Goal: Task Accomplishment & Management: Use online tool/utility

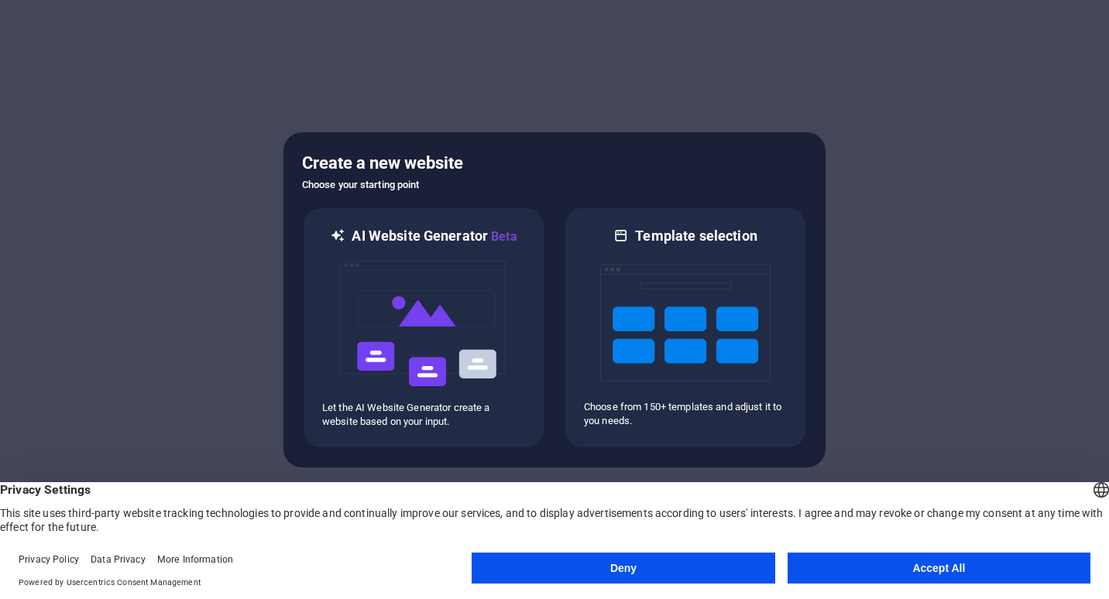
click at [840, 569] on button "Accept All" at bounding box center [938, 568] width 303 height 31
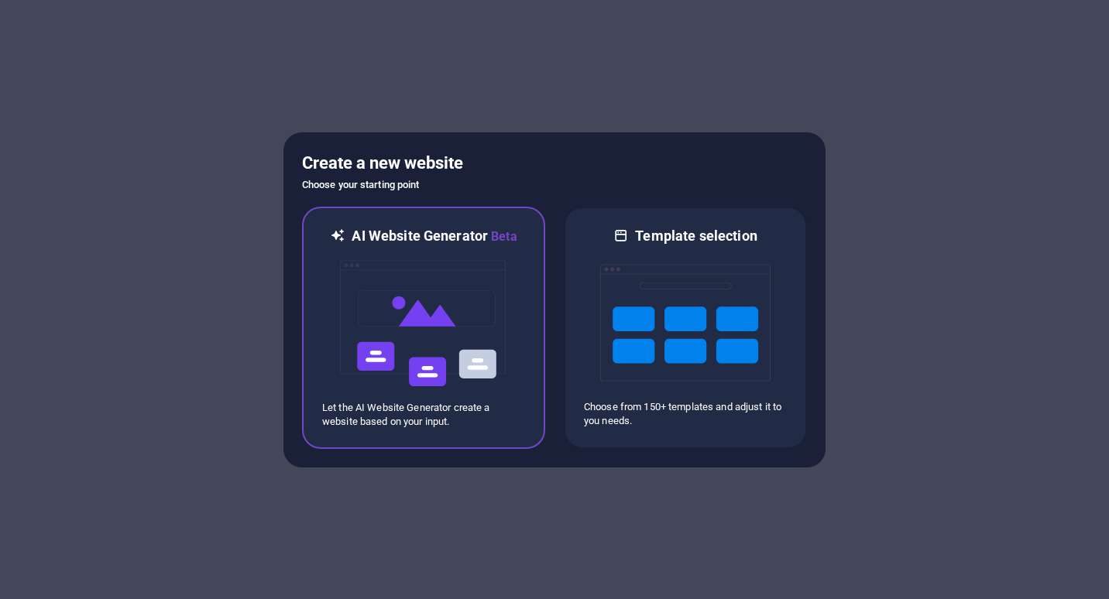
click at [472, 302] on img at bounding box center [423, 323] width 170 height 155
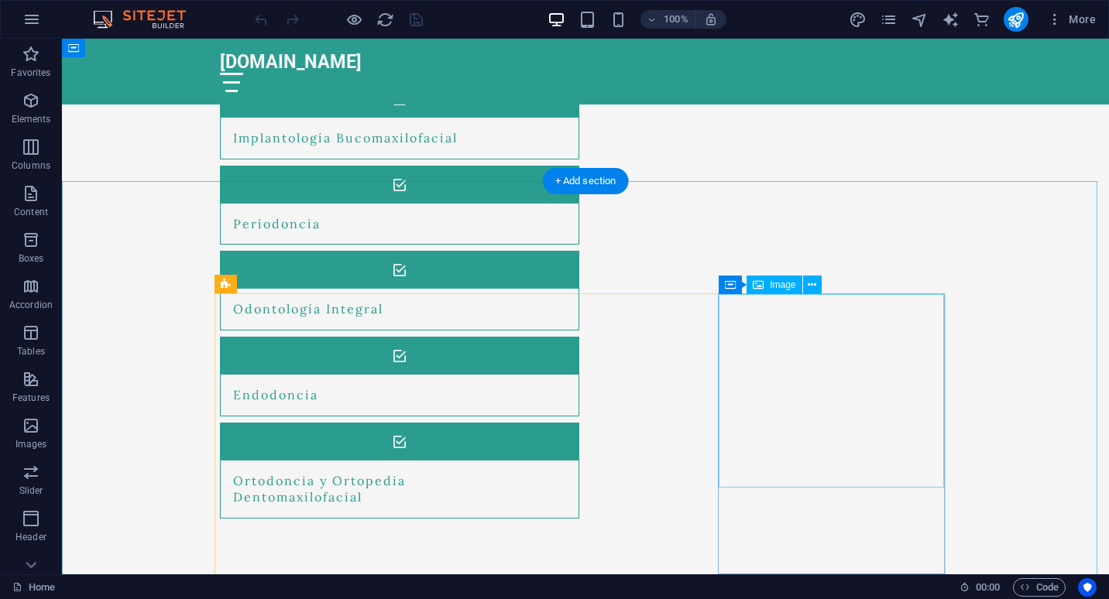
scroll to position [1205, 0]
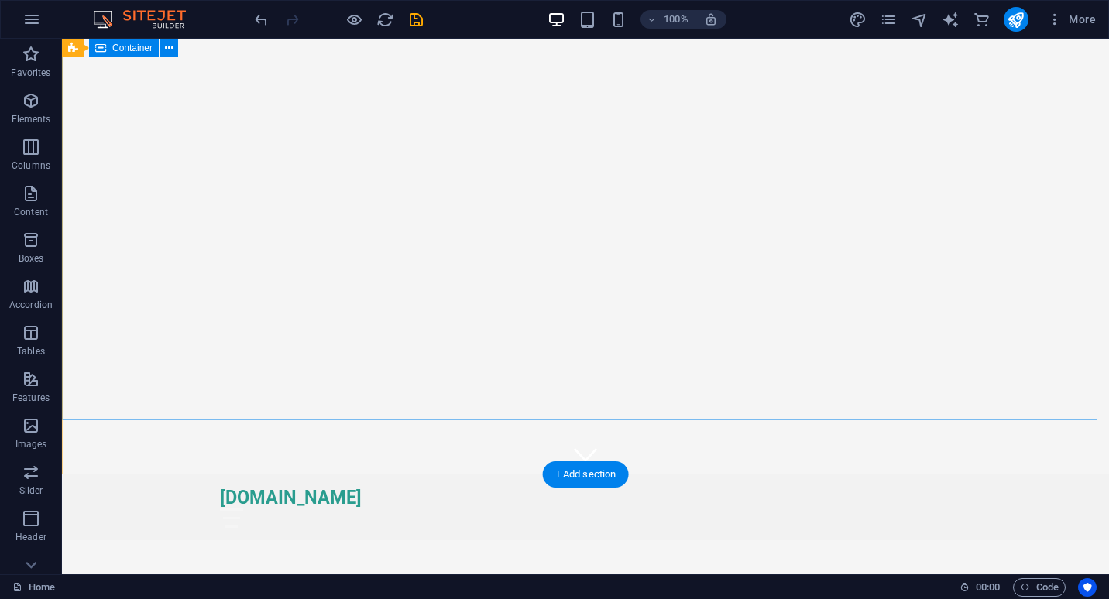
scroll to position [0, 0]
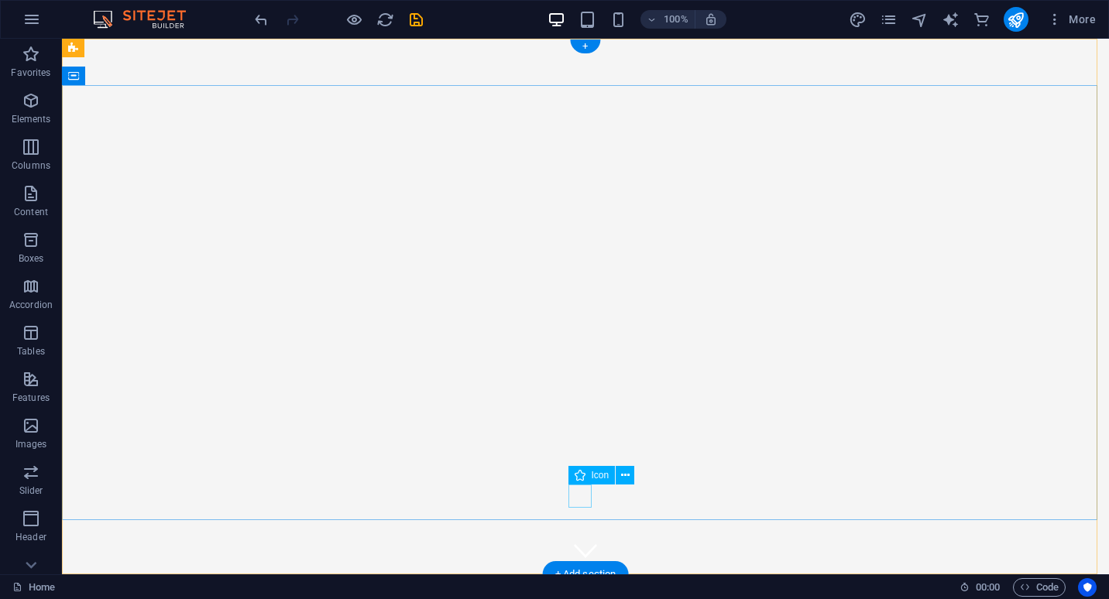
click at [579, 539] on figure at bounding box center [585, 550] width 23 height 23
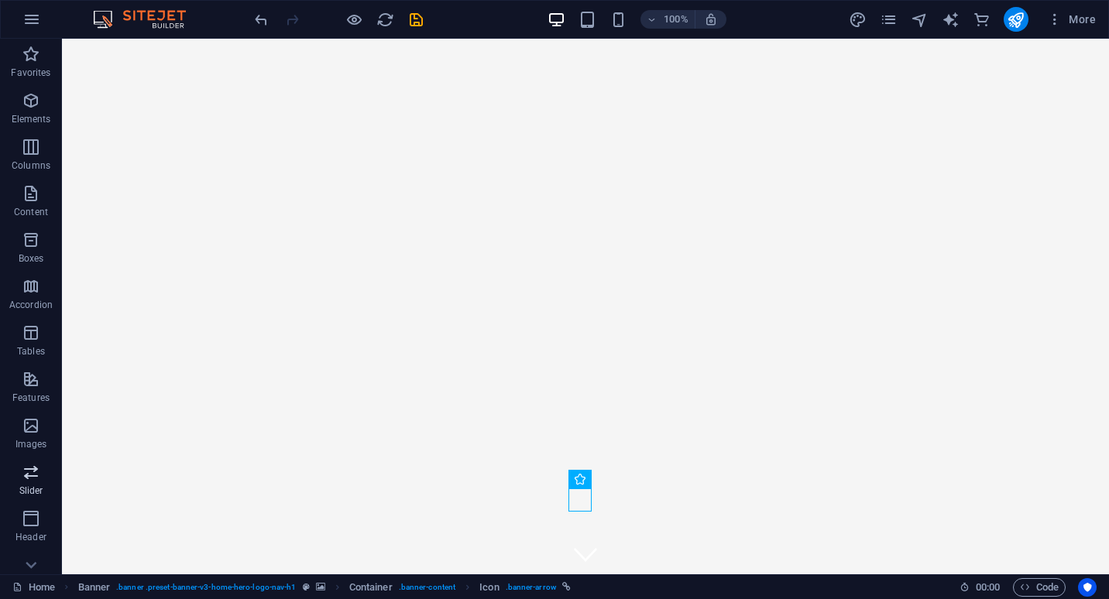
drag, startPoint x: 35, startPoint y: 478, endPoint x: 405, endPoint y: 231, distance: 445.0
click at [35, 478] on icon "button" at bounding box center [31, 472] width 19 height 19
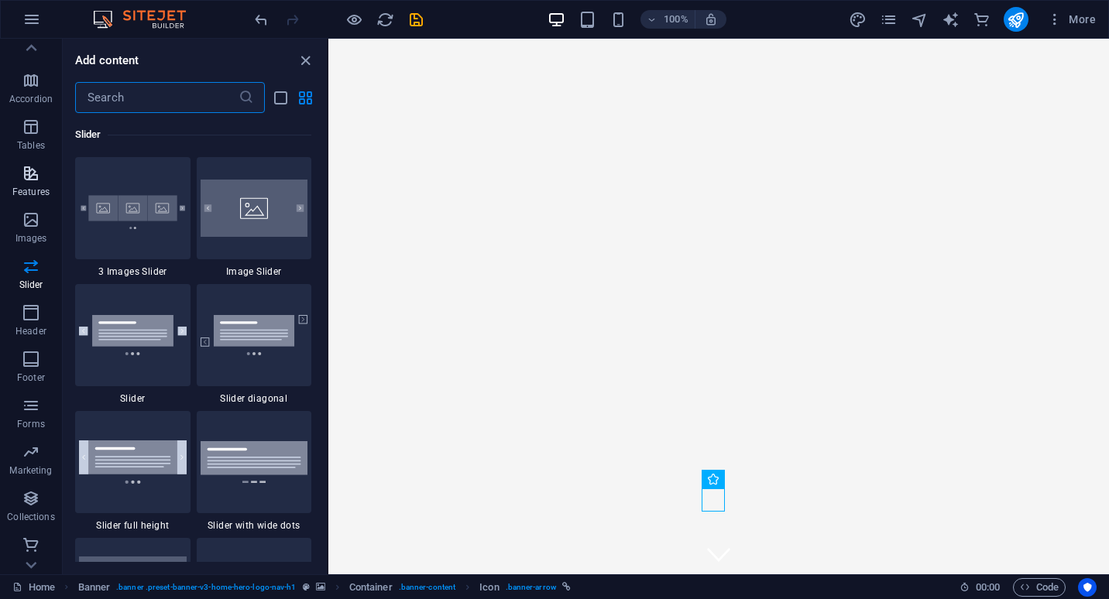
scroll to position [208, 0]
click at [32, 396] on icon "button" at bounding box center [31, 404] width 19 height 19
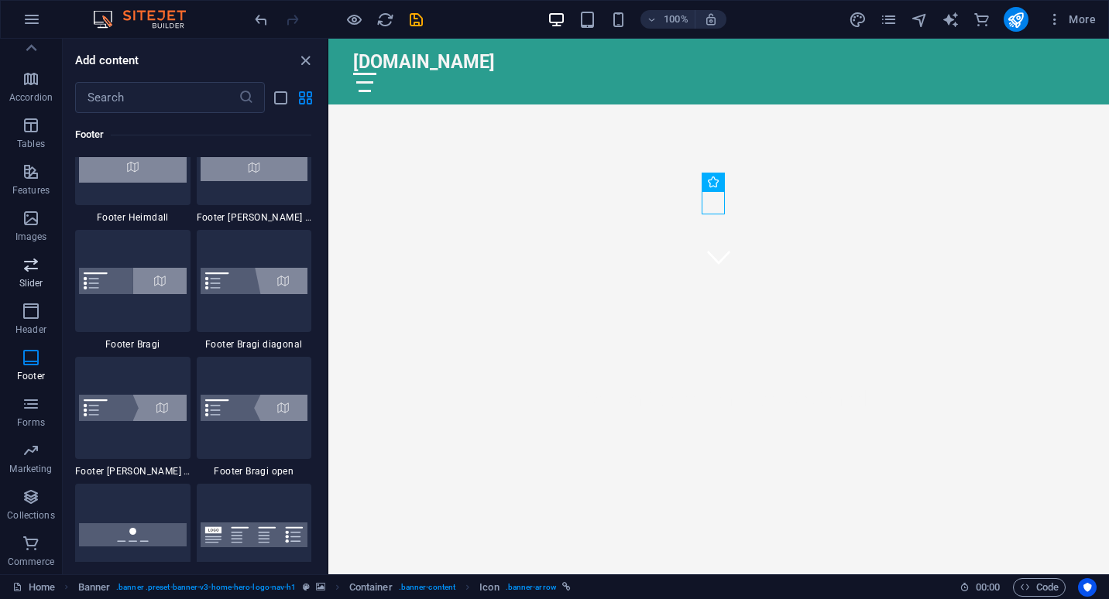
scroll to position [0, 0]
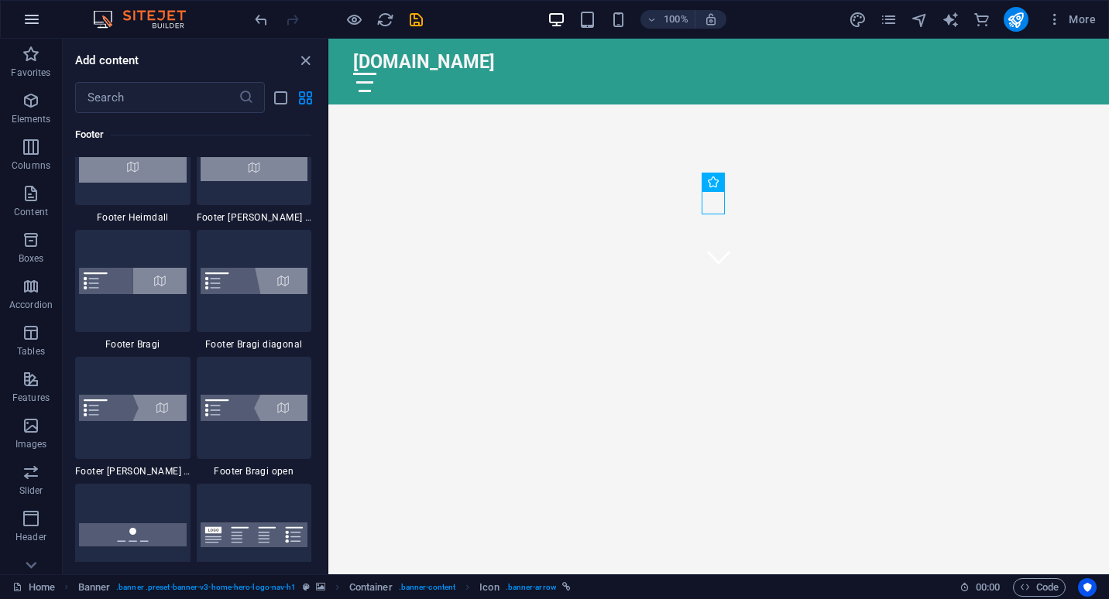
click at [31, 17] on icon "button" at bounding box center [31, 19] width 19 height 19
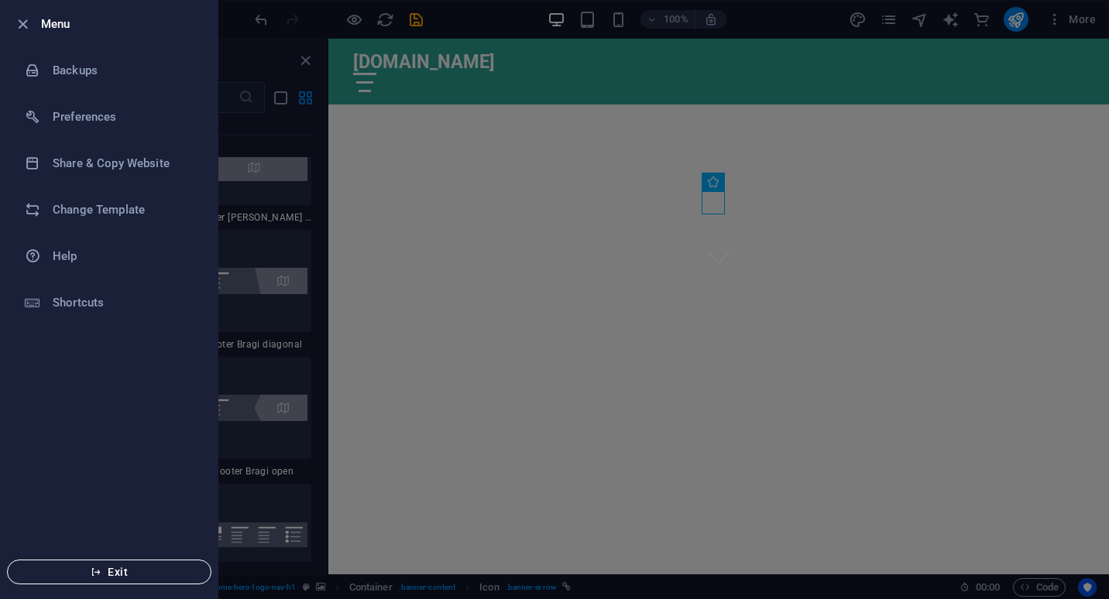
click at [147, 564] on button "Exit" at bounding box center [109, 572] width 204 height 25
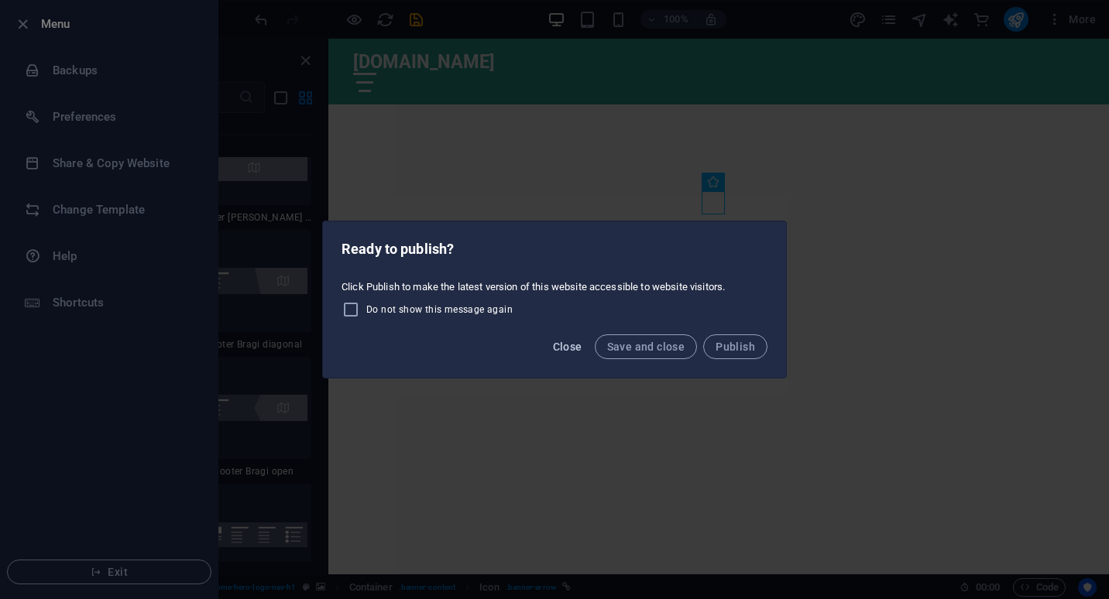
click at [571, 347] on span "Close" at bounding box center [567, 347] width 29 height 12
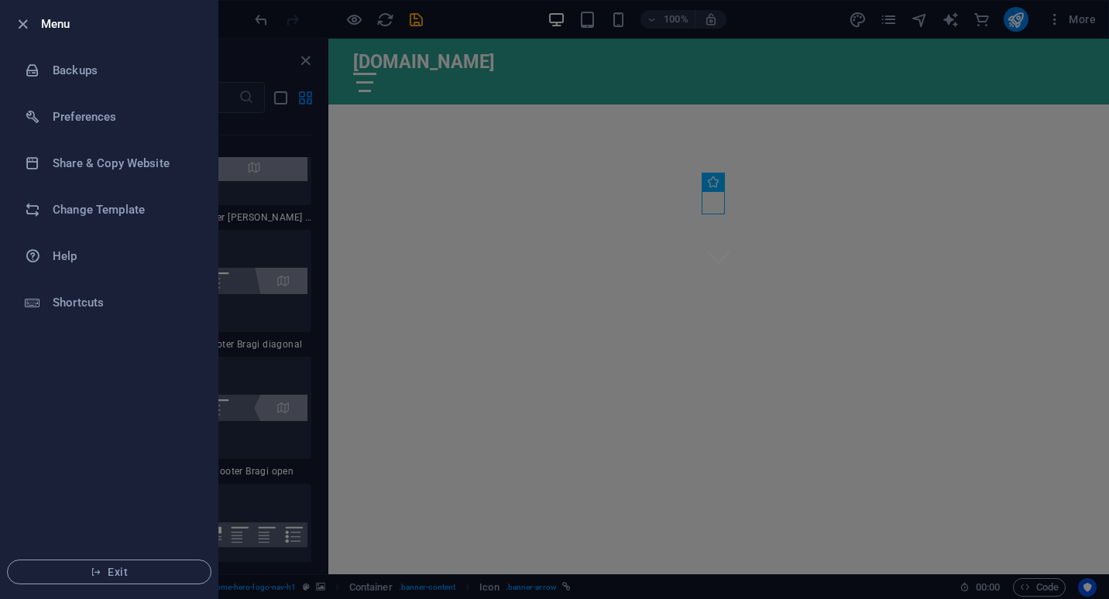
click at [1065, 17] on div at bounding box center [554, 299] width 1109 height 599
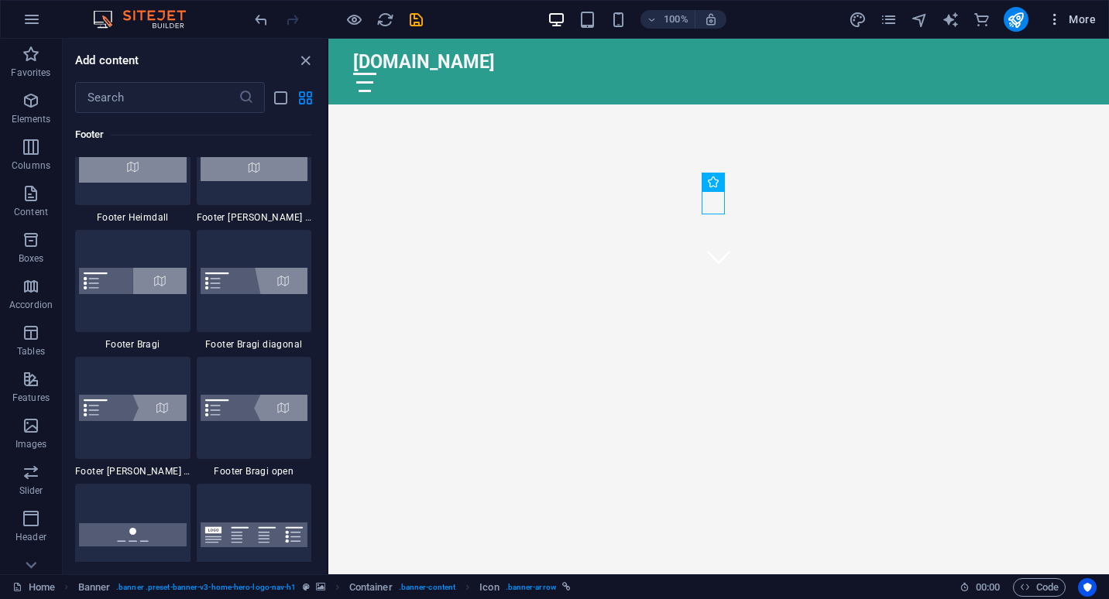
click at [1079, 12] on span "More" at bounding box center [1071, 19] width 49 height 15
